Goal: Check status: Check status

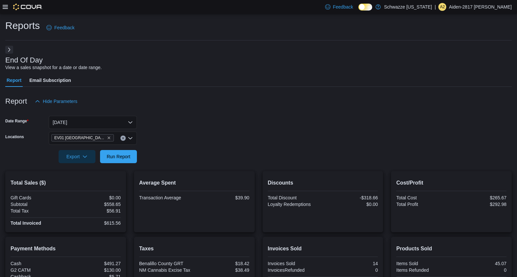
scroll to position [96, 0]
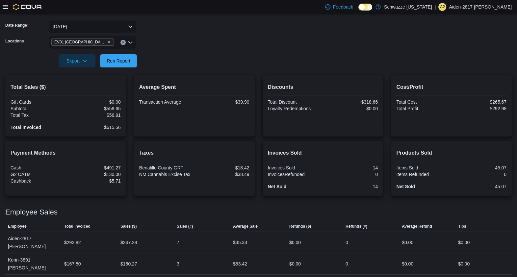
drag, startPoint x: 119, startPoint y: 44, endPoint x: 121, endPoint y: 48, distance: 4.4
click at [121, 47] on div "EV01 [GEOGRAPHIC_DATA]" at bounding box center [93, 42] width 88 height 13
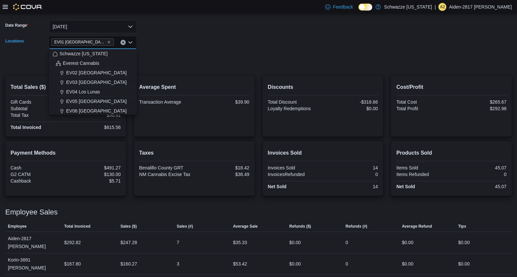
click at [125, 58] on button "Schwazze [US_STATE]" at bounding box center [93, 54] width 88 height 10
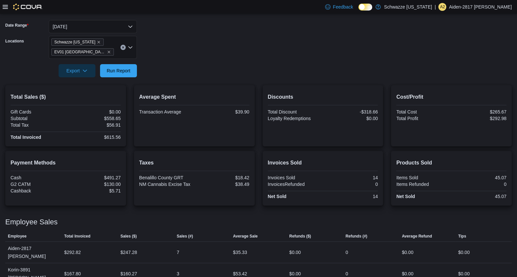
click at [206, 66] on form "Date Range [DATE] Locations [GEOGRAPHIC_DATA] [US_STATE][GEOGRAPHIC_DATA] North…" at bounding box center [258, 44] width 507 height 65
drag, startPoint x: 99, startPoint y: 41, endPoint x: 106, endPoint y: 44, distance: 7.8
click at [99, 41] on icon "Remove Schwazze New Mexico from selection in this group" at bounding box center [98, 42] width 3 height 3
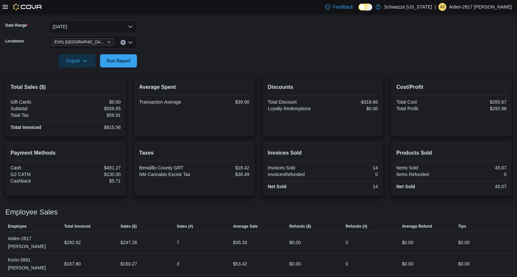
drag, startPoint x: 251, startPoint y: 57, endPoint x: 145, endPoint y: 54, distance: 106.0
click at [247, 57] on form "Date Range [DATE] Locations [GEOGRAPHIC_DATA] North Valley Export Run Report" at bounding box center [258, 39] width 507 height 55
click at [137, 58] on div "Export Run Report" at bounding box center [71, 60] width 132 height 13
click at [137, 58] on button "Run Report" at bounding box center [118, 60] width 37 height 13
click at [115, 59] on span "Run Report" at bounding box center [119, 60] width 24 height 7
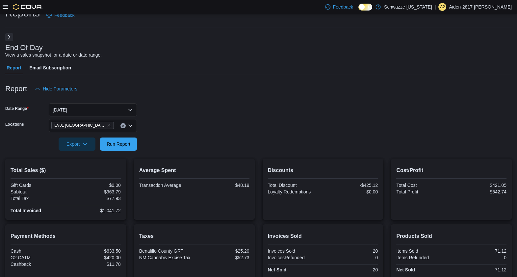
scroll to position [0, 0]
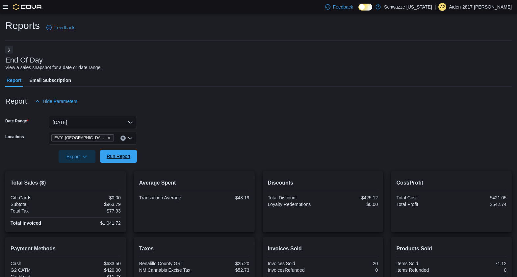
click at [126, 154] on span "Run Report" at bounding box center [119, 156] width 24 height 7
click at [115, 166] on div at bounding box center [258, 167] width 507 height 8
click at [116, 162] on span "Run Report" at bounding box center [118, 156] width 29 height 13
click at [133, 158] on span "Run Report" at bounding box center [118, 156] width 29 height 13
